Goal: Check status: Check status

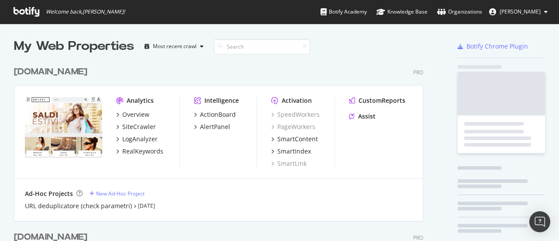
scroll to position [529, 409]
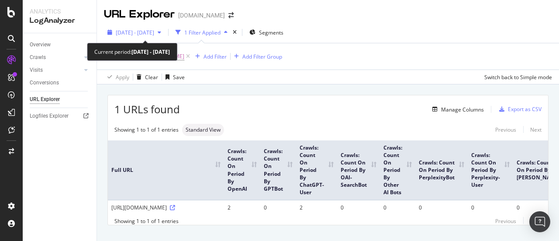
click at [154, 30] on span "[DATE] - [DATE]" at bounding box center [135, 32] width 38 height 7
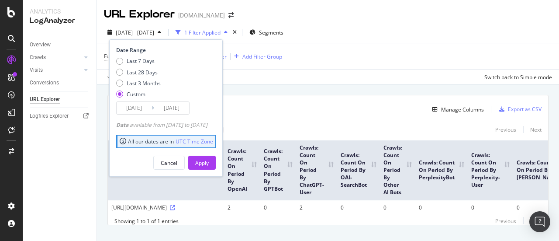
click at [167, 106] on input "[DATE]" at bounding box center [171, 108] width 35 height 12
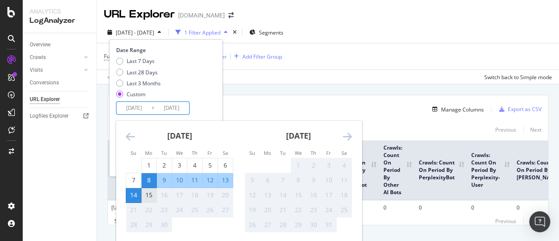
click at [151, 197] on div "15" at bounding box center [149, 195] width 15 height 9
type input "2025/09/15"
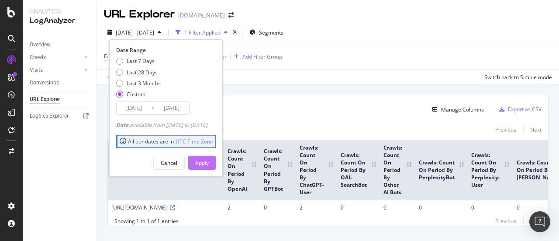
click at [209, 159] on div "Apply" at bounding box center [202, 162] width 14 height 7
